Goal: Task Accomplishment & Management: Complete application form

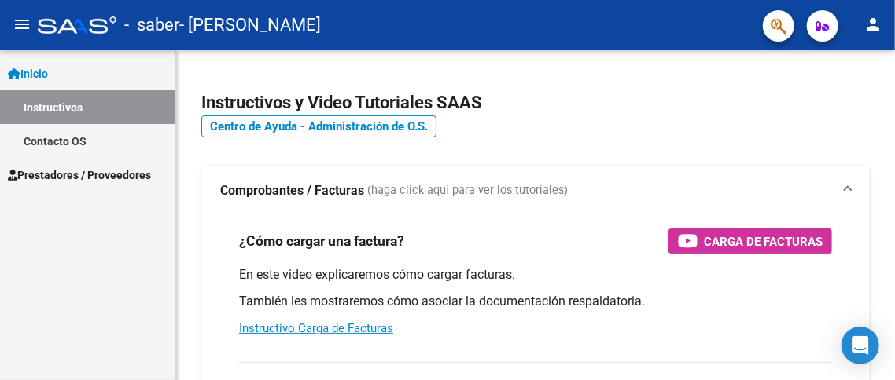
click at [64, 180] on span "Prestadores / Proveedores" at bounding box center [79, 175] width 143 height 17
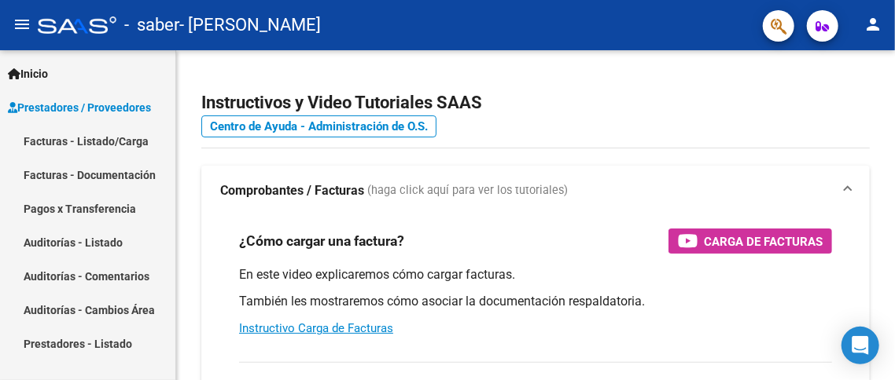
click at [110, 209] on link "Pagos x Transferencia" at bounding box center [87, 209] width 175 height 34
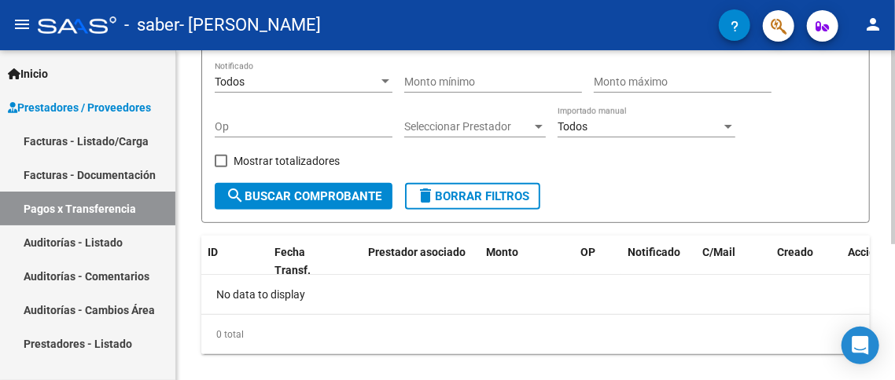
scroll to position [232, 0]
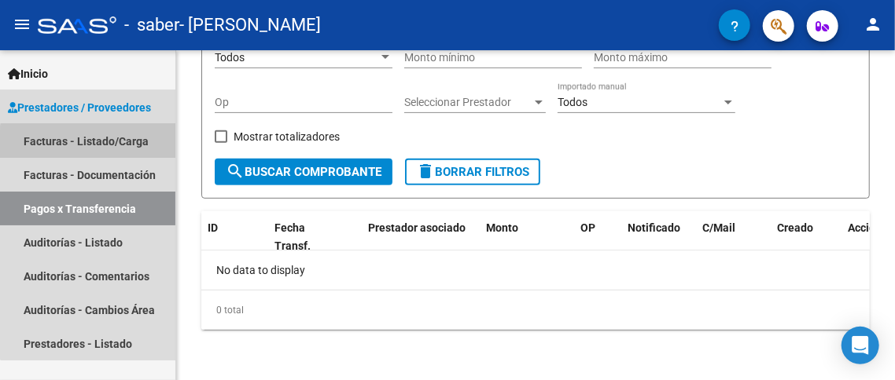
click at [93, 146] on link "Facturas - Listado/Carga" at bounding box center [87, 141] width 175 height 34
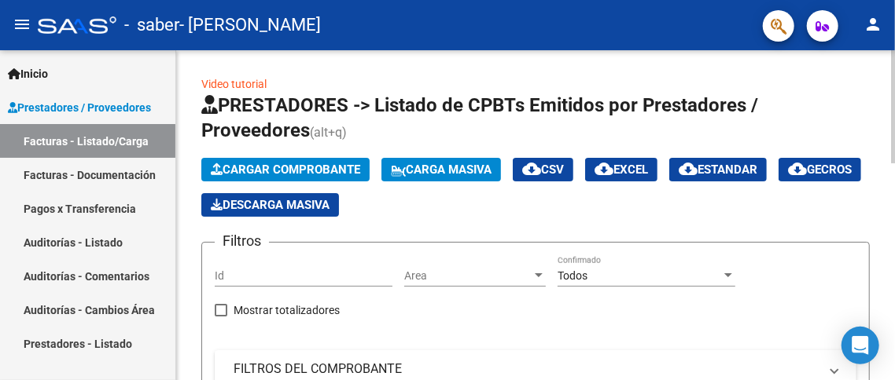
click at [305, 170] on span "Cargar Comprobante" at bounding box center [285, 170] width 149 height 14
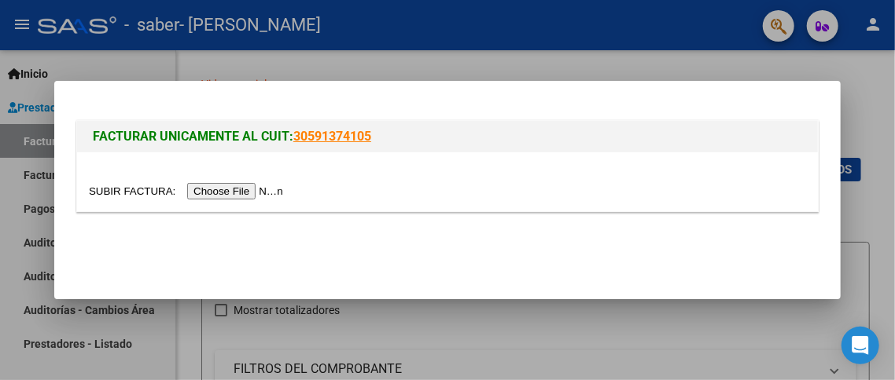
click at [248, 195] on input "file" at bounding box center [188, 191] width 199 height 17
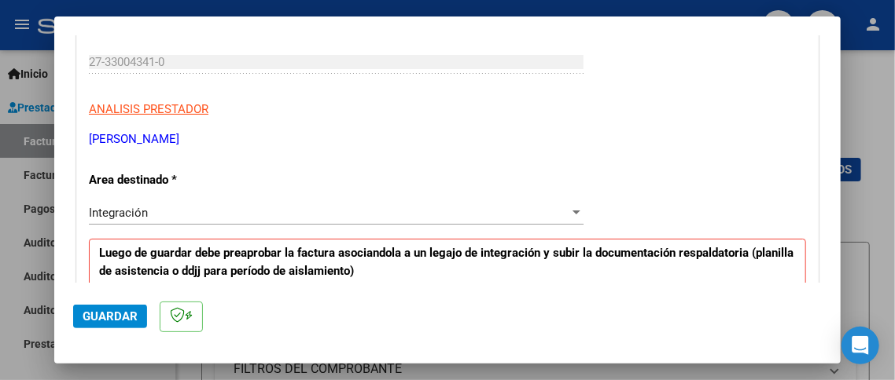
scroll to position [314, 0]
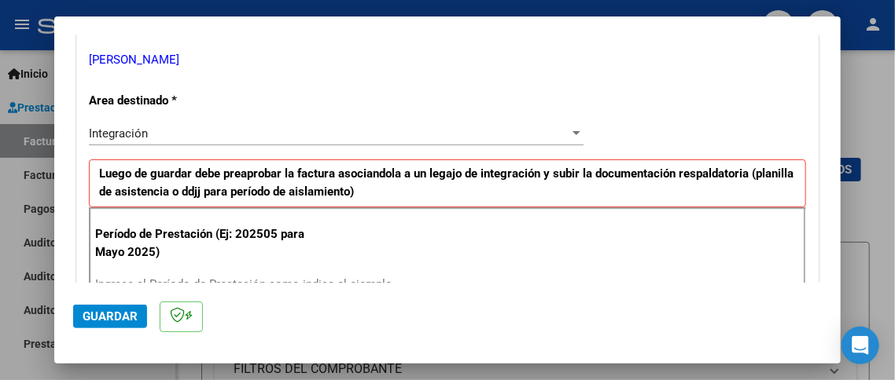
click at [329, 139] on div "Integración Seleccionar Area" at bounding box center [336, 134] width 494 height 24
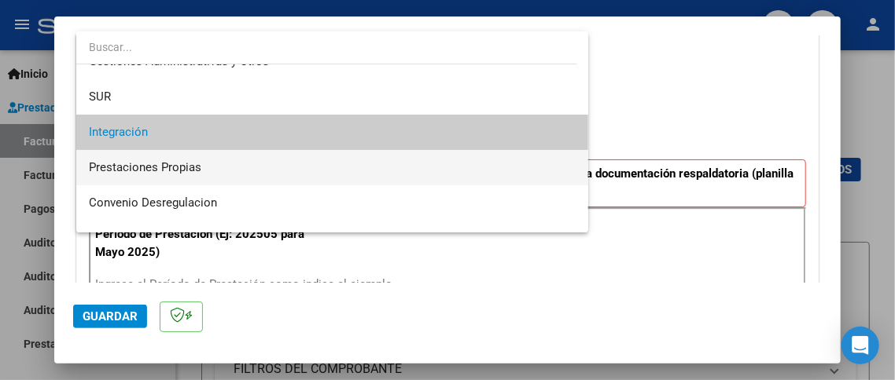
scroll to position [116, 0]
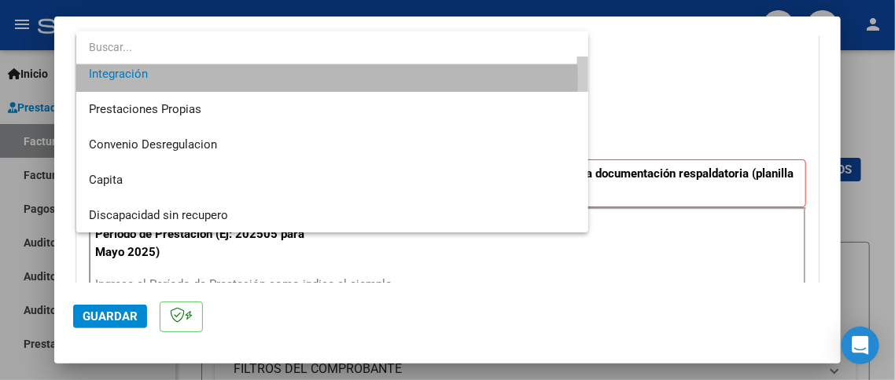
click at [233, 81] on span "Integración" at bounding box center [332, 74] width 487 height 35
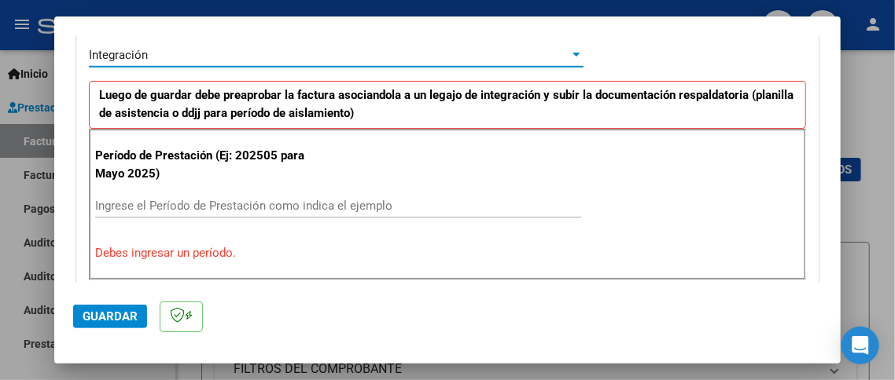
scroll to position [472, 0]
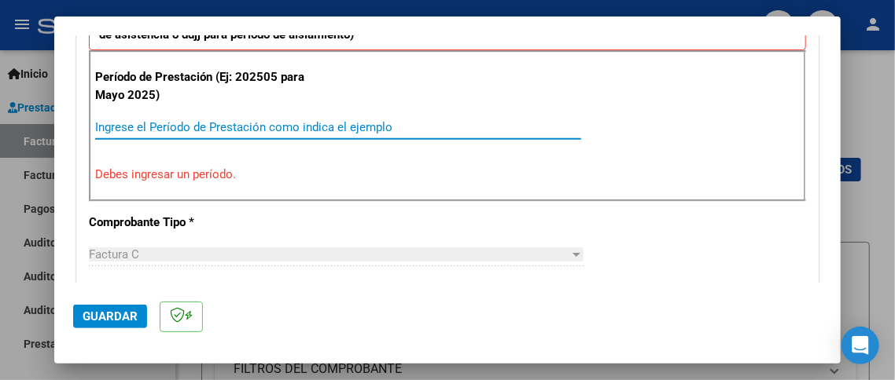
click at [228, 122] on input "Ingrese el Período de Prestación como indica el ejemplo" at bounding box center [338, 127] width 486 height 14
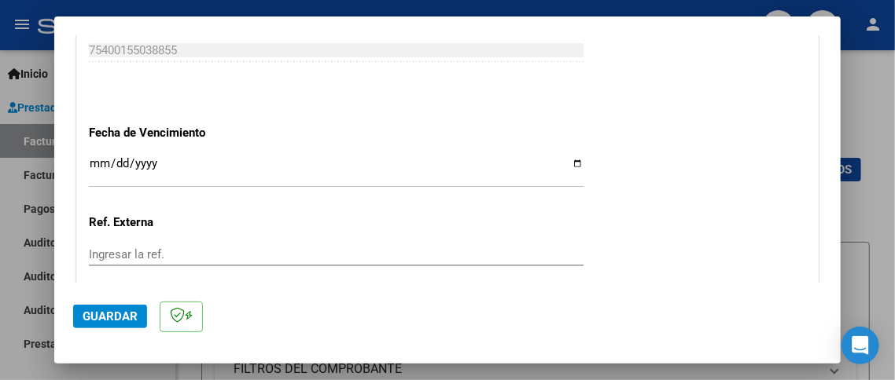
scroll to position [1022, 0]
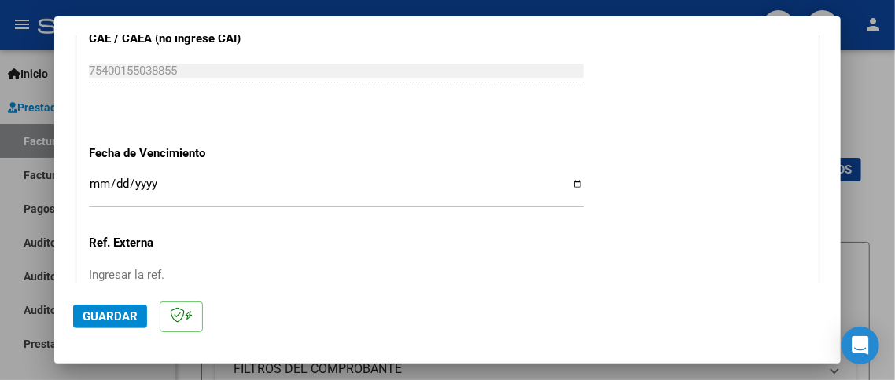
type input "202509"
click at [99, 180] on input "Ingresar la fecha" at bounding box center [336, 190] width 494 height 25
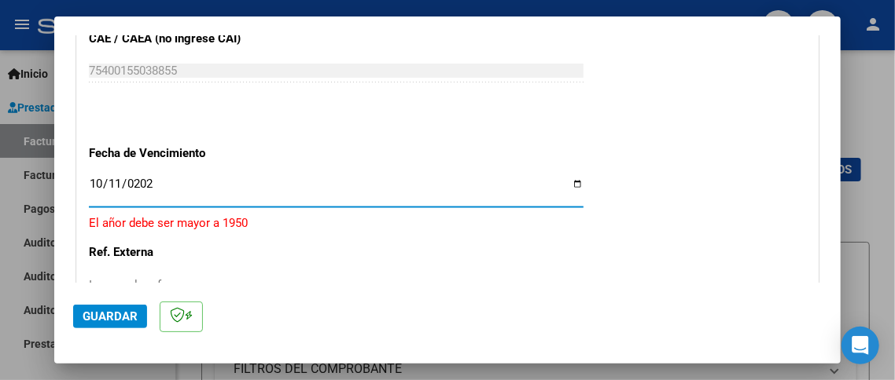
type input "[DATE]"
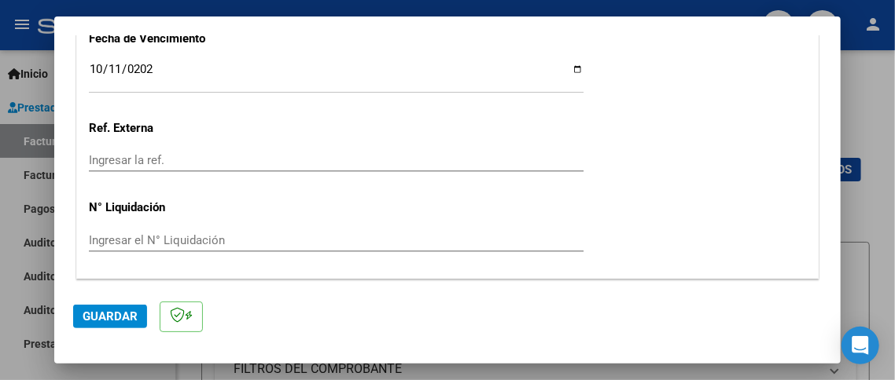
scroll to position [1178, 0]
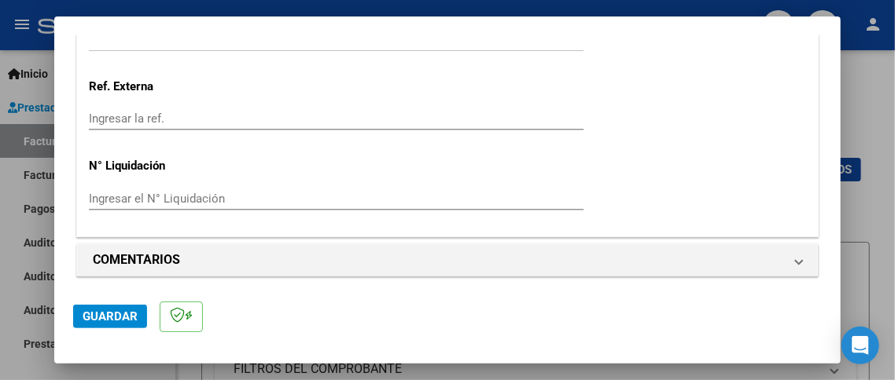
click at [119, 317] on span "Guardar" at bounding box center [110, 317] width 55 height 14
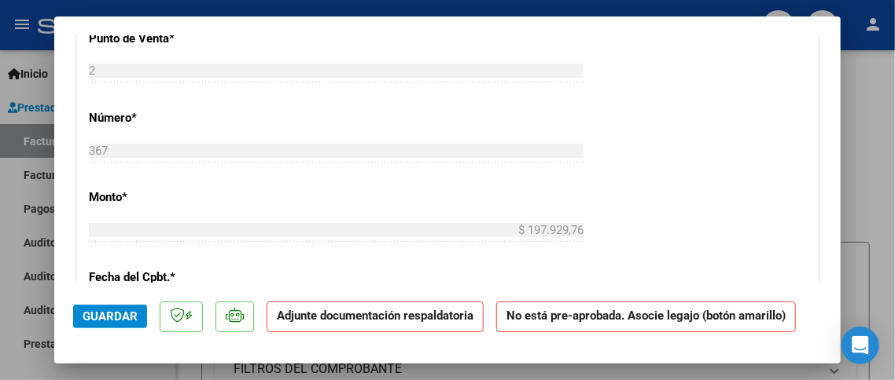
scroll to position [708, 0]
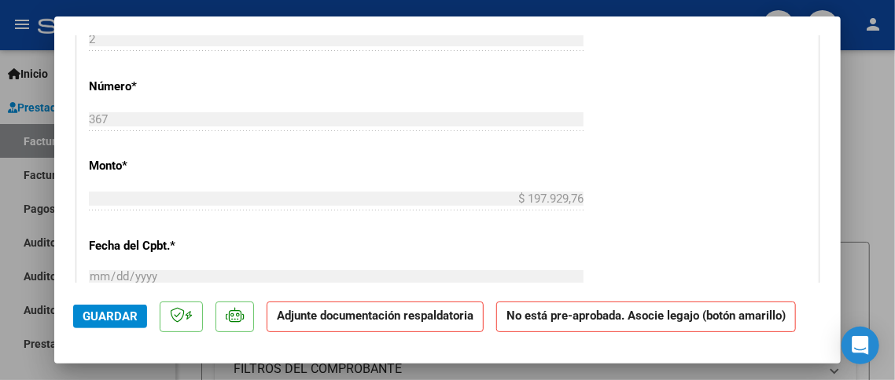
click at [366, 322] on strong "Adjunte documentación respaldatoria" at bounding box center [375, 316] width 197 height 14
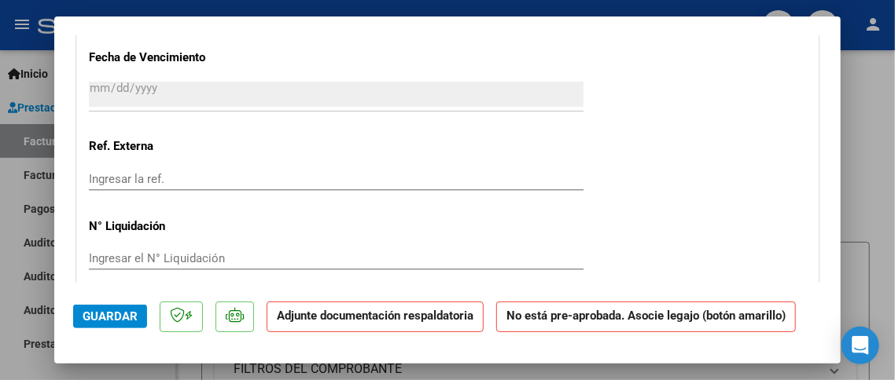
scroll to position [1258, 0]
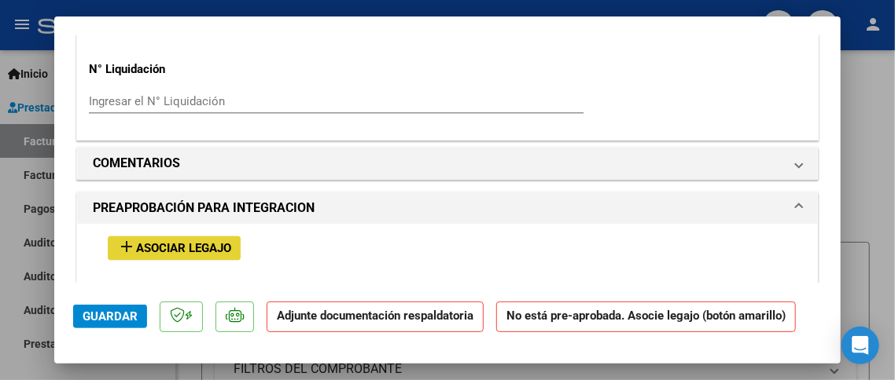
click at [147, 241] on span "Asociar Legajo" at bounding box center [183, 248] width 95 height 14
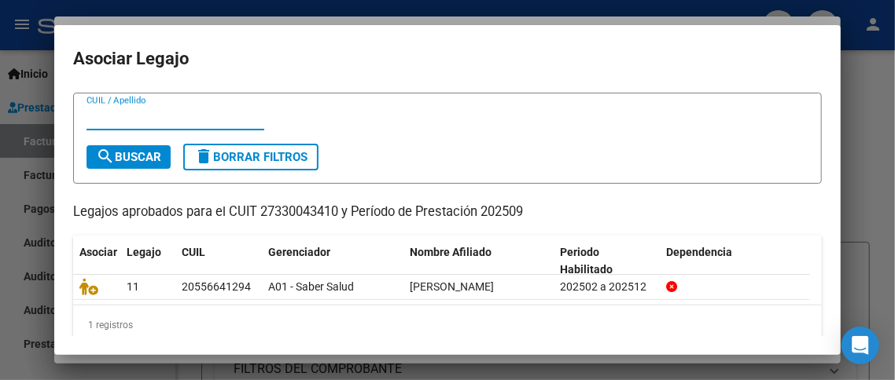
scroll to position [54, 0]
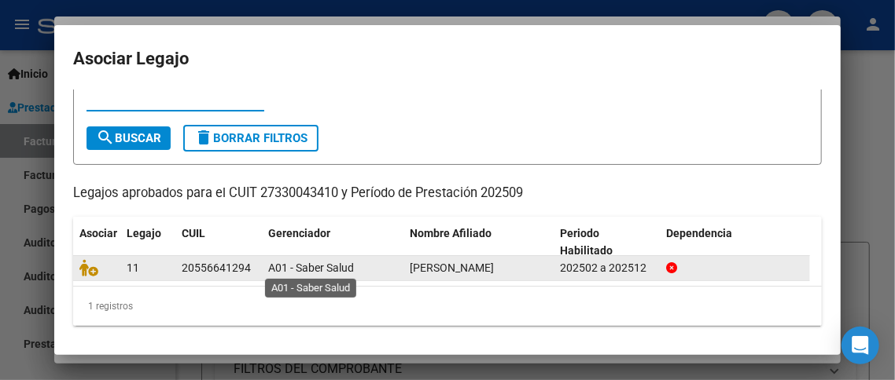
click at [341, 274] on div "A01 - Saber Salud" at bounding box center [332, 268] width 129 height 18
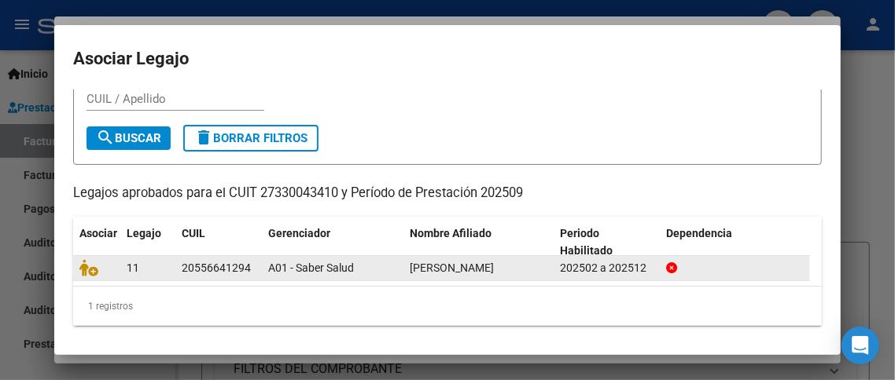
click at [670, 265] on icon at bounding box center [671, 268] width 11 height 11
click at [639, 263] on div "202502 a 202512" at bounding box center [607, 268] width 94 height 18
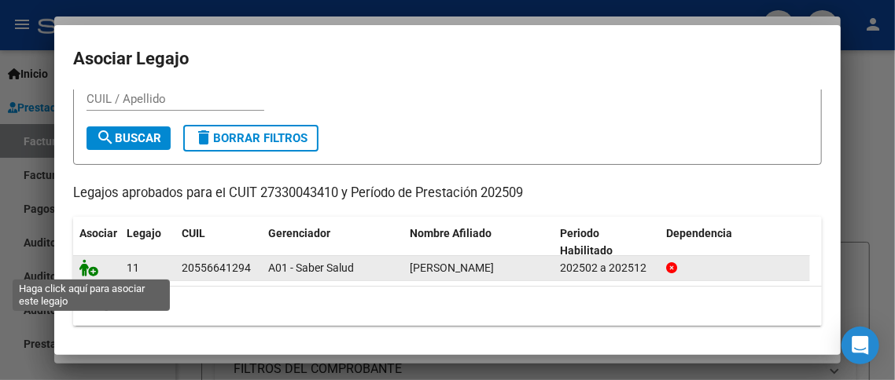
click at [90, 270] on icon at bounding box center [88, 267] width 19 height 17
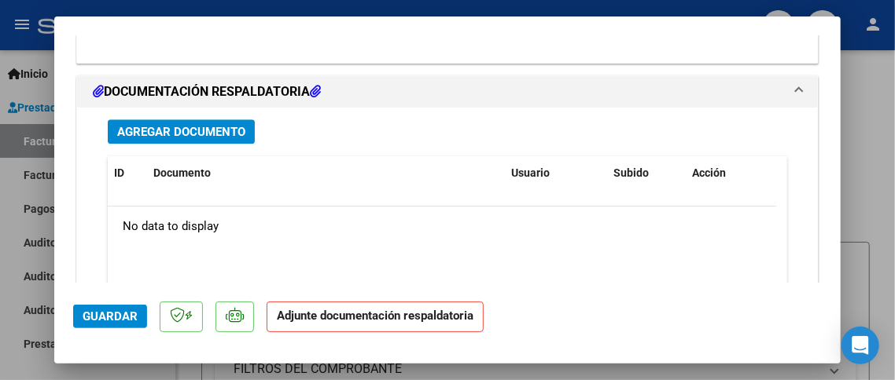
scroll to position [1692, 0]
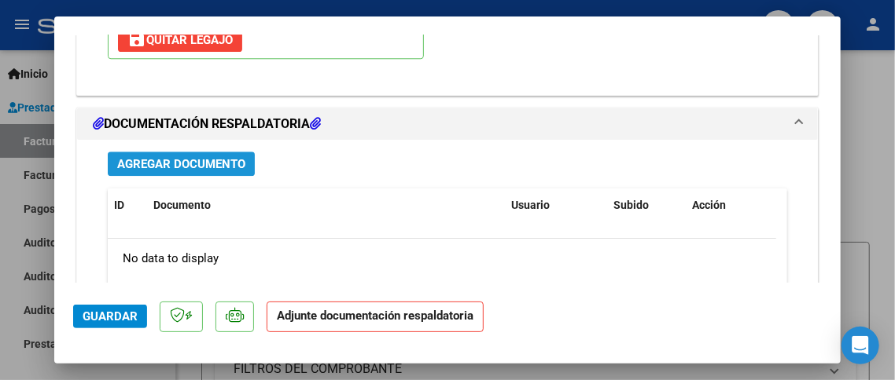
click at [190, 158] on span "Agregar Documento" at bounding box center [181, 164] width 128 height 14
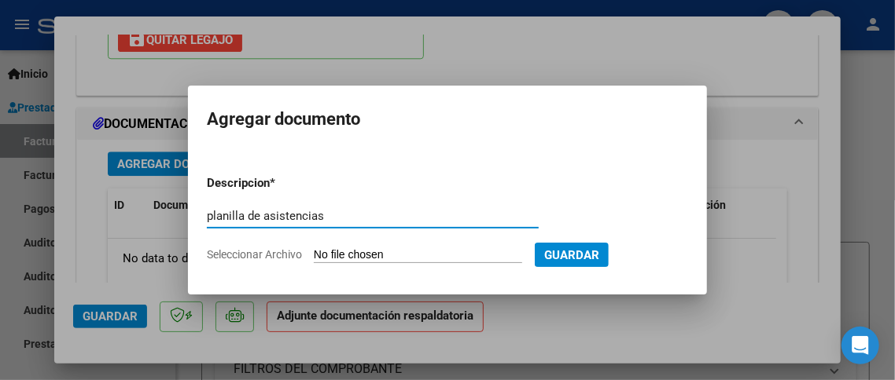
type input "planilla de asistencias"
click at [358, 253] on input "Seleccionar Archivo" at bounding box center [418, 255] width 208 height 15
type input "C:\fakepath\facundo sep.pdf"
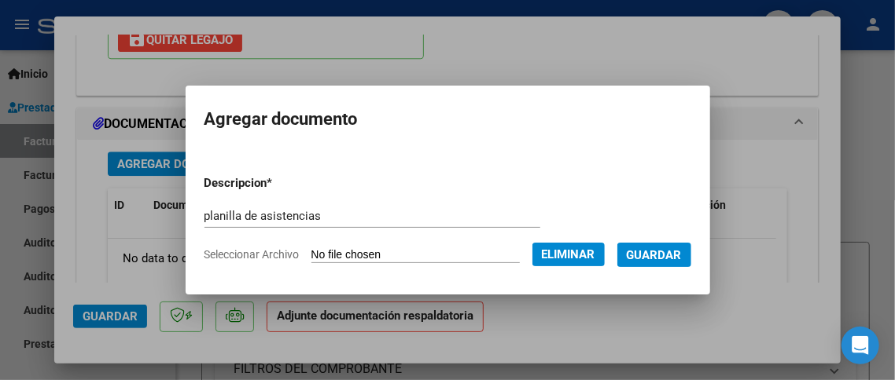
click at [674, 255] on span "Guardar" at bounding box center [654, 255] width 55 height 14
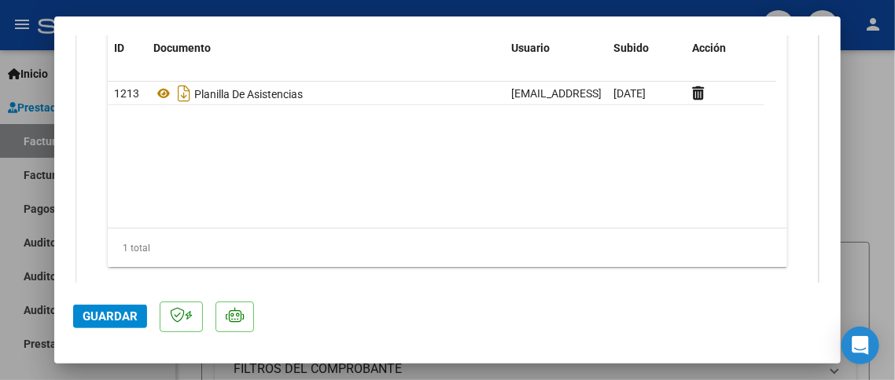
scroll to position [1876, 0]
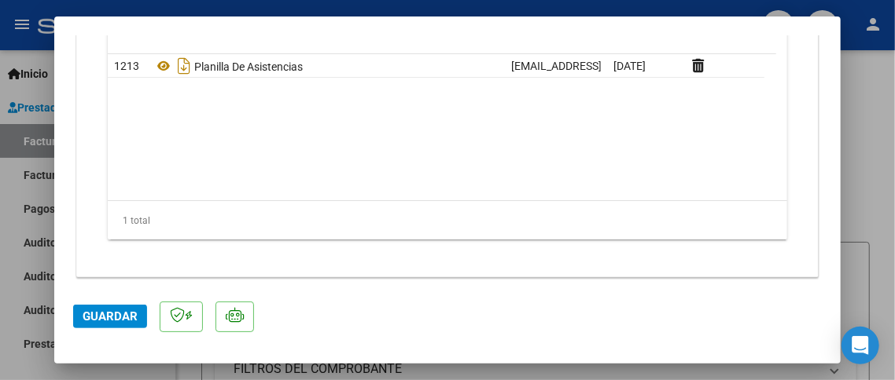
click at [119, 321] on span "Guardar" at bounding box center [110, 317] width 55 height 14
click at [111, 320] on span "Guardar" at bounding box center [110, 317] width 55 height 14
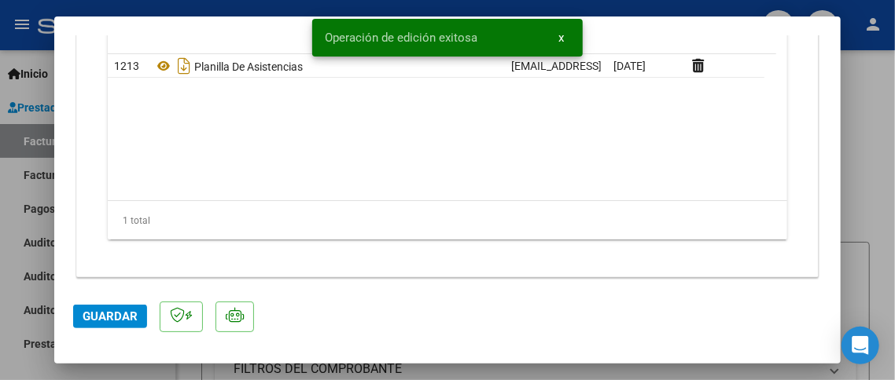
click at [884, 108] on div at bounding box center [447, 190] width 895 height 380
type input "$ 0,00"
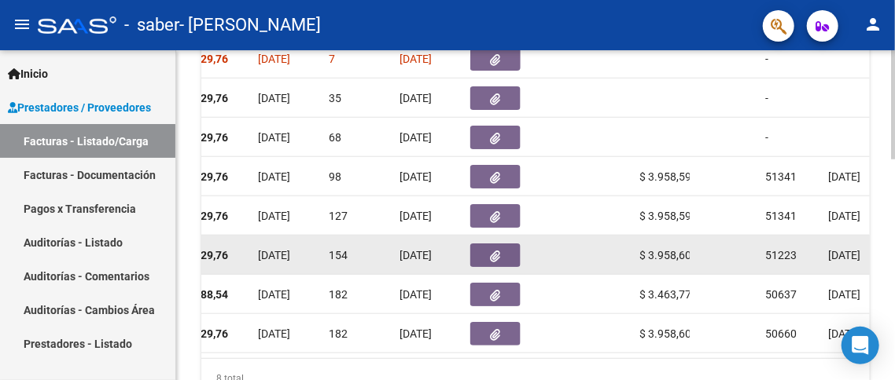
scroll to position [512, 0]
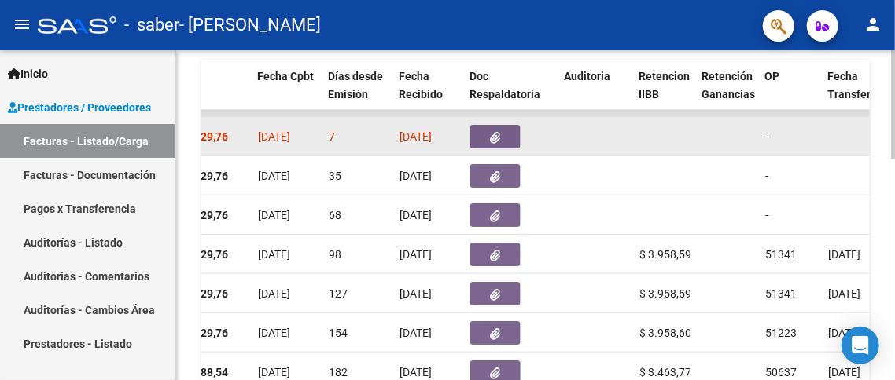
click at [496, 137] on icon "button" at bounding box center [496, 138] width 10 height 12
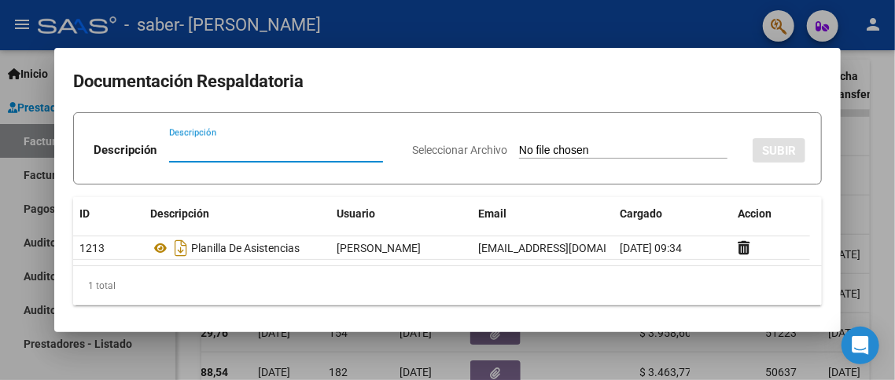
click at [894, 153] on div at bounding box center [447, 190] width 895 height 380
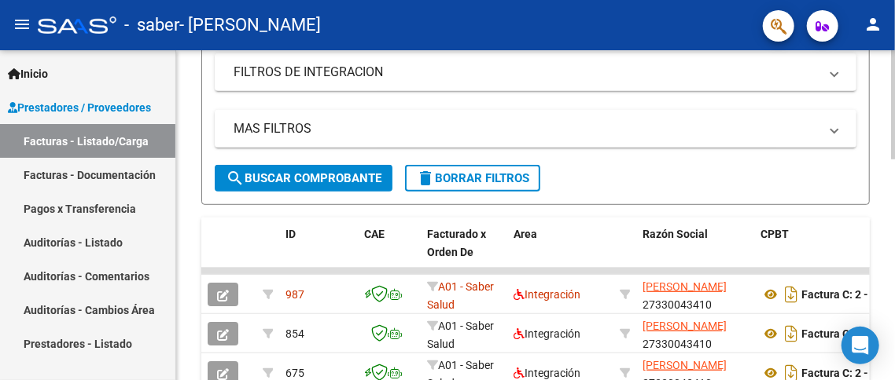
scroll to position [433, 0]
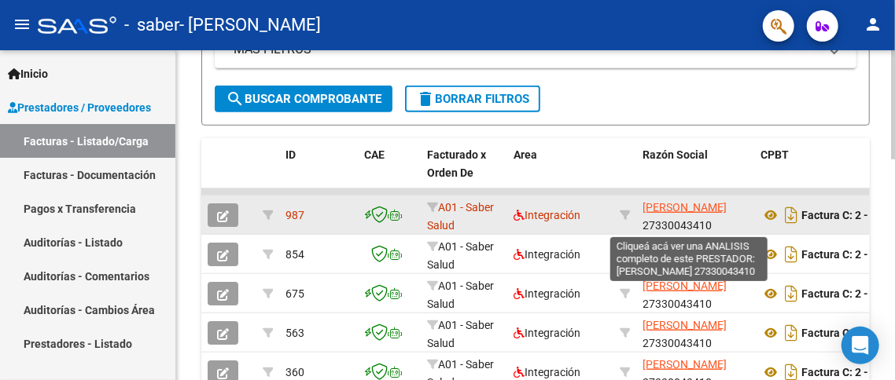
click at [693, 214] on span "[PERSON_NAME]" at bounding box center [684, 207] width 84 height 13
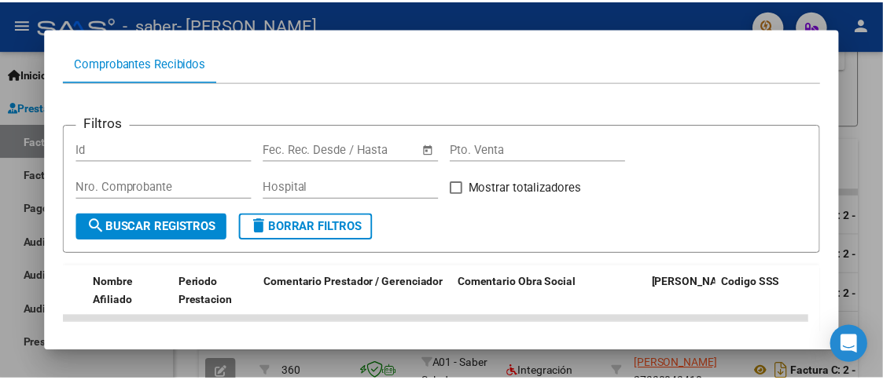
scroll to position [149, 0]
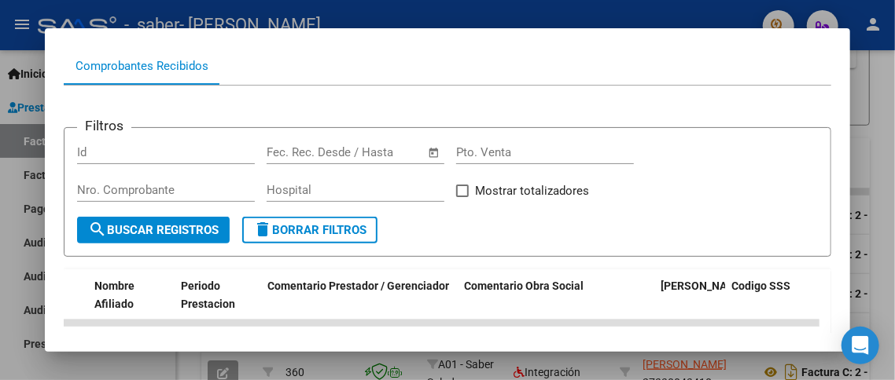
click at [871, 81] on div at bounding box center [447, 190] width 895 height 380
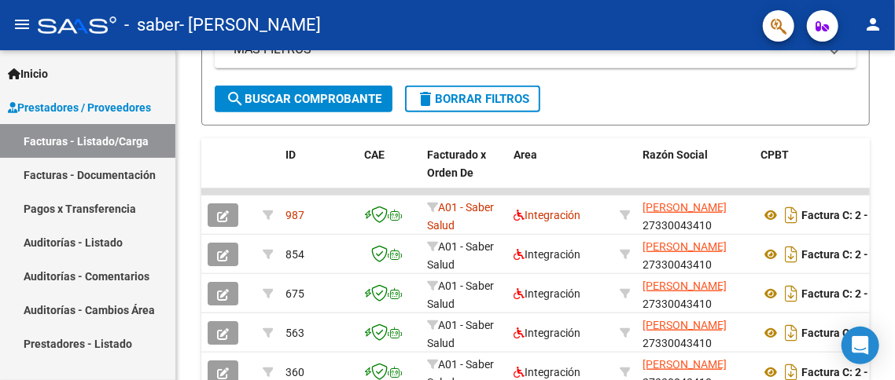
click at [869, 26] on mat-icon "person" at bounding box center [872, 24] width 19 height 19
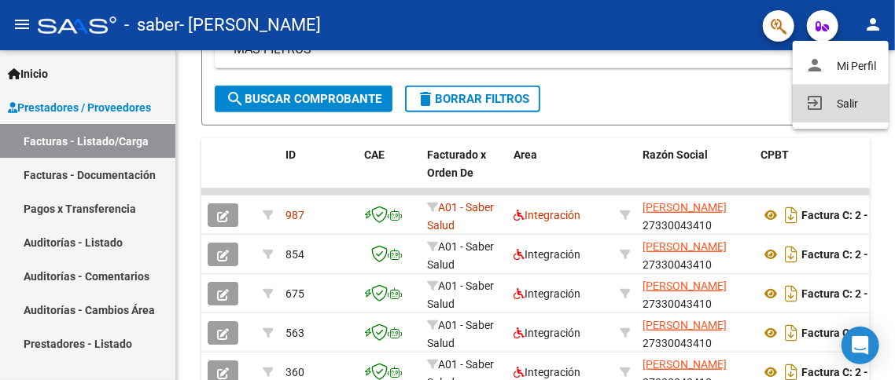
click at [834, 109] on button "exit_to_app Salir" at bounding box center [840, 104] width 96 height 38
